Goal: Obtain resource: Download file/media

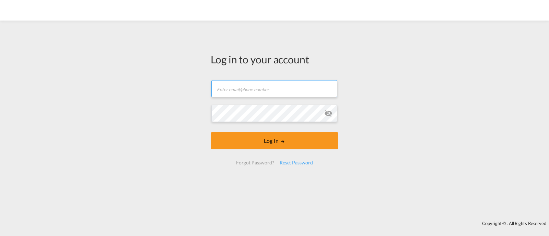
type input "[EMAIL_ADDRESS][DOMAIN_NAME]"
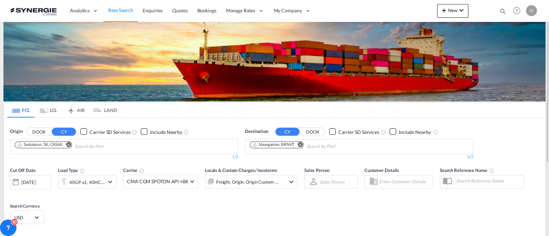
drag, startPoint x: 504, startPoint y: 11, endPoint x: 498, endPoint y: 14, distance: 6.3
click at [504, 11] on md-icon "icon-magnify" at bounding box center [503, 12] width 8 height 8
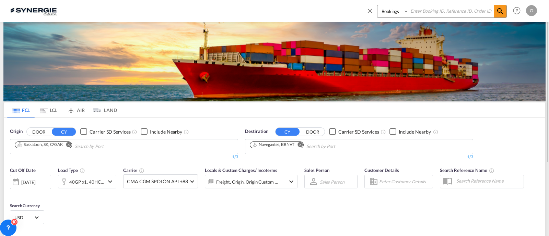
click at [431, 11] on input at bounding box center [451, 11] width 85 height 12
paste input "SYC000012578"
type input "SYC000012578"
click at [497, 12] on md-icon "icon-magnify" at bounding box center [500, 11] width 8 height 8
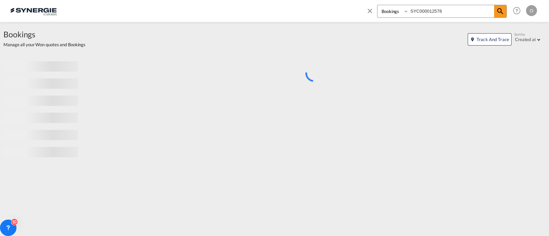
click at [392, 12] on select "Bookings Quotes Enquiries" at bounding box center [393, 11] width 33 height 12
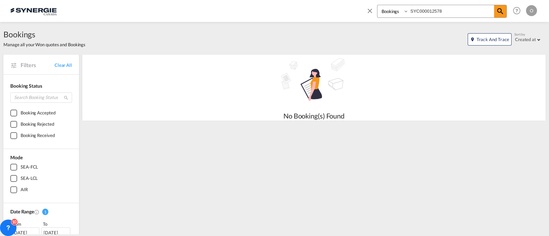
select select "Quotes"
click at [377, 5] on select "Bookings Quotes Enquiries" at bounding box center [393, 11] width 33 height 12
click at [499, 9] on md-icon "icon-magnify" at bounding box center [500, 11] width 8 height 8
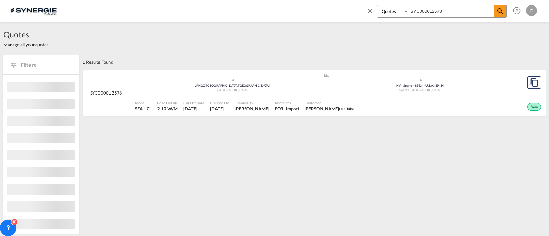
click at [288, 114] on div "Incoterms FOB - import" at bounding box center [287, 106] width 30 height 17
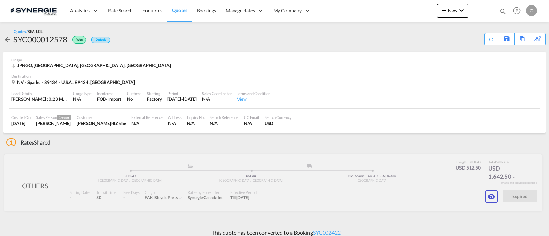
scroll to position [5, 0]
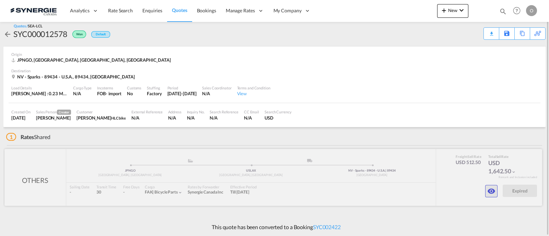
click at [489, 192] on md-icon "icon-eye" at bounding box center [491, 191] width 8 height 8
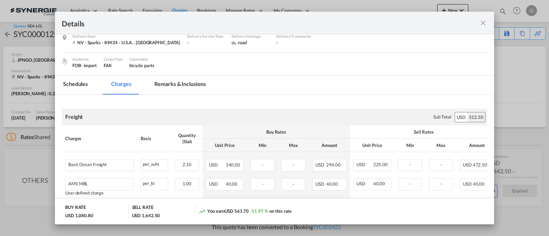
click at [165, 84] on md-tab-item "Remarks & Inclusions" at bounding box center [180, 85] width 68 height 19
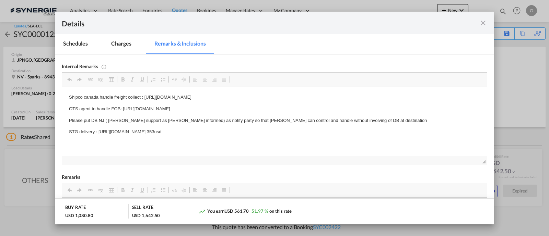
scroll to position [114, 0]
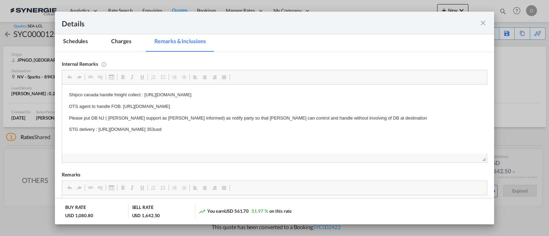
click at [484, 23] on md-icon "icon-close fg-AAA8AD m-0 cursor" at bounding box center [483, 23] width 8 height 8
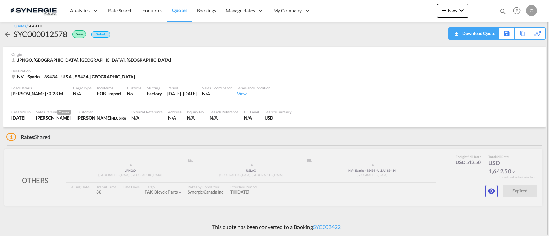
click at [485, 34] on div "Download Quote" at bounding box center [478, 33] width 35 height 11
